Goal: Navigation & Orientation: Find specific page/section

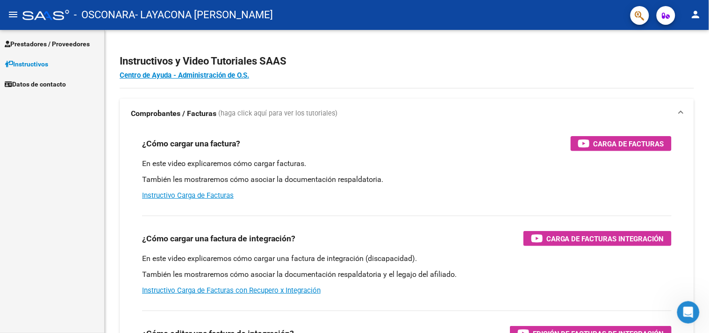
click at [80, 40] on span "Prestadores / Proveedores" at bounding box center [47, 44] width 85 height 10
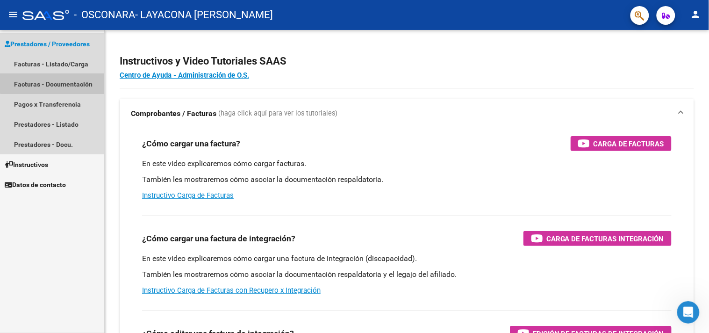
click at [78, 78] on link "Facturas - Documentación" at bounding box center [52, 84] width 104 height 20
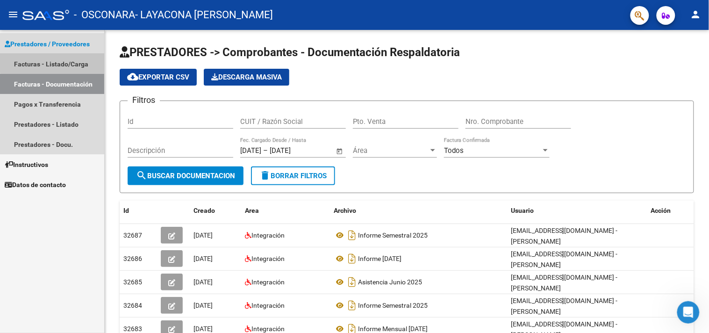
click at [59, 55] on link "Facturas - Listado/Carga" at bounding box center [52, 64] width 104 height 20
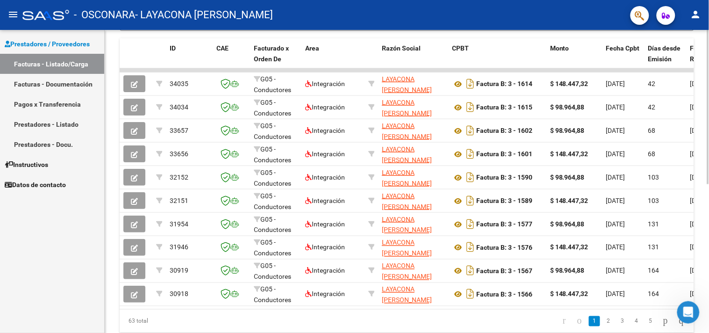
scroll to position [251, 0]
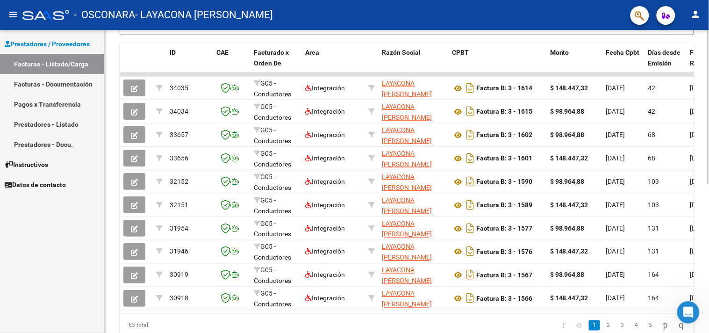
click at [701, 219] on div at bounding box center [708, 238] width 2 height 154
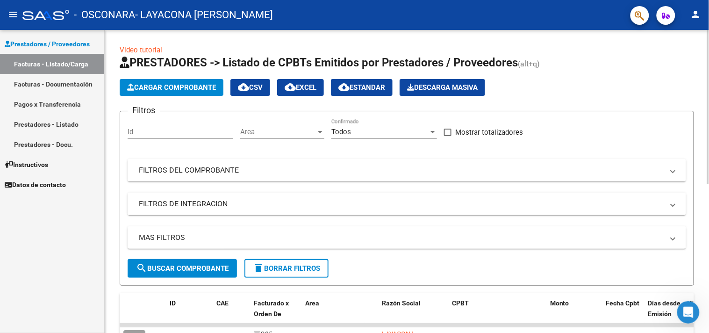
click at [701, 32] on div "Video tutorial PRESTADORES -> Listado de CPBTs Emitidos por Prestadores / Prove…" at bounding box center [408, 324] width 607 height 588
click at [700, 20] on mat-icon "person" at bounding box center [696, 14] width 11 height 11
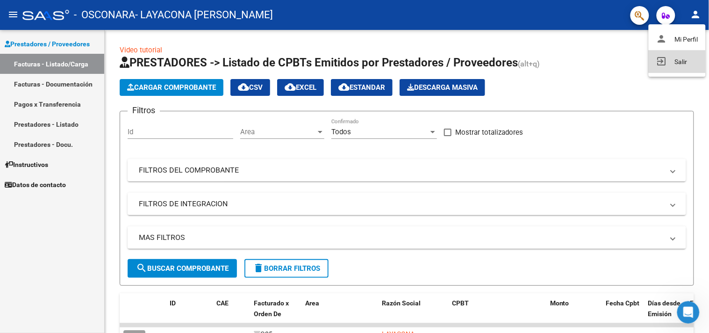
click at [683, 54] on button "exit_to_app Salir" at bounding box center [677, 62] width 57 height 22
